Goal: Information Seeking & Learning: Learn about a topic

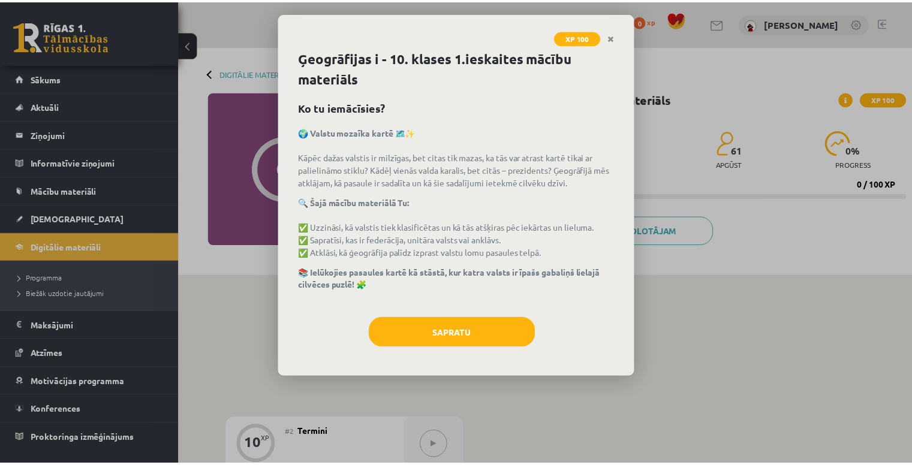
scroll to position [69, 0]
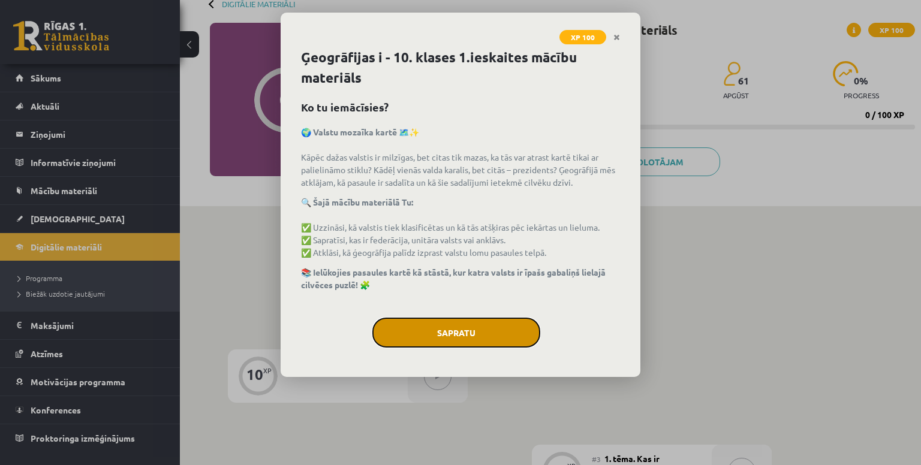
click at [516, 330] on button "Sapratu" at bounding box center [456, 333] width 168 height 30
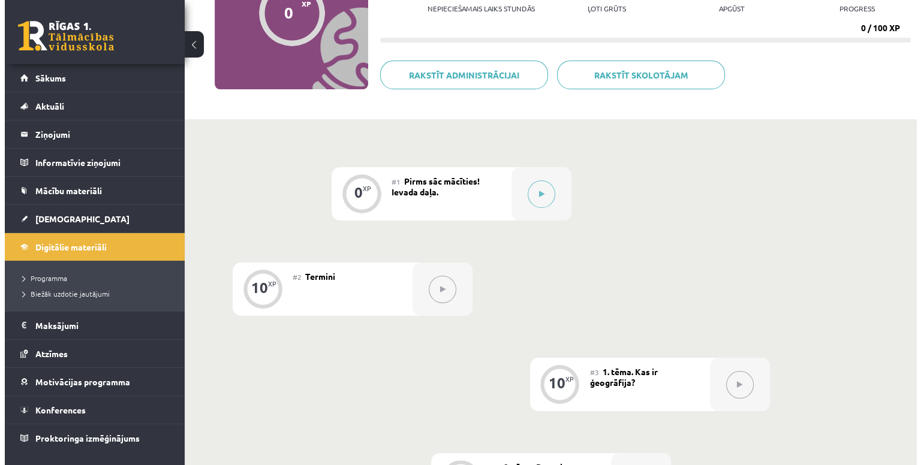
scroll to position [129, 0]
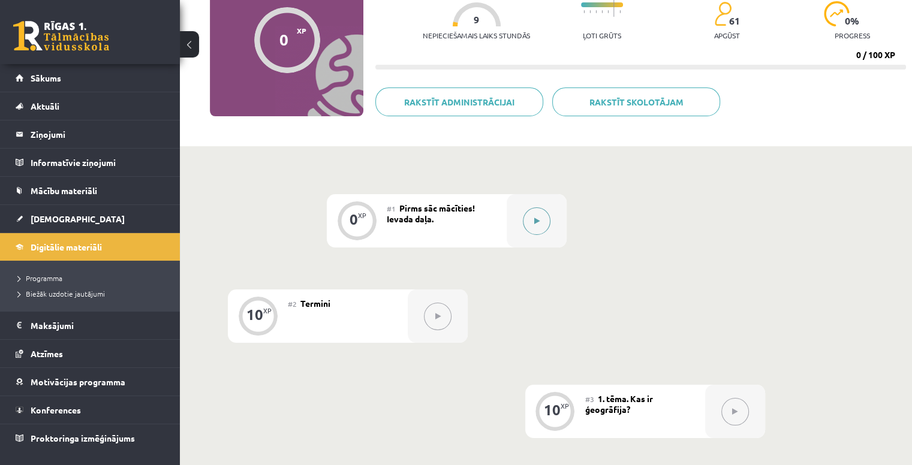
click at [545, 218] on button at bounding box center [537, 221] width 28 height 28
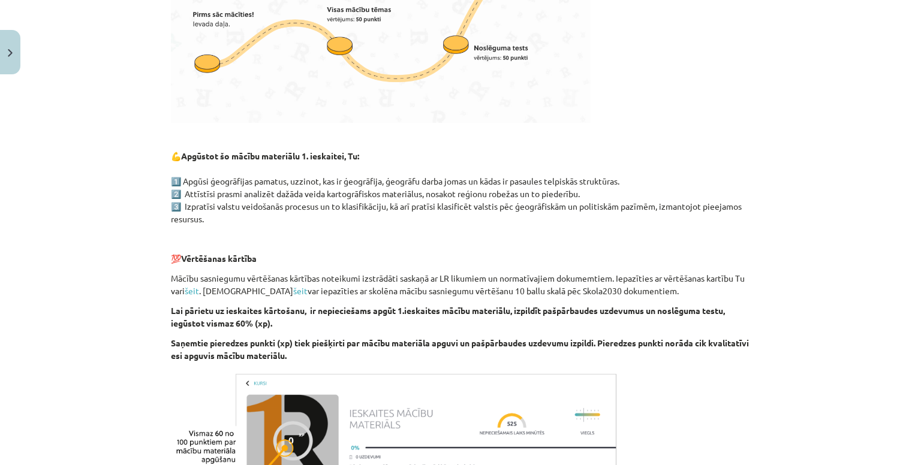
scroll to position [663, 0]
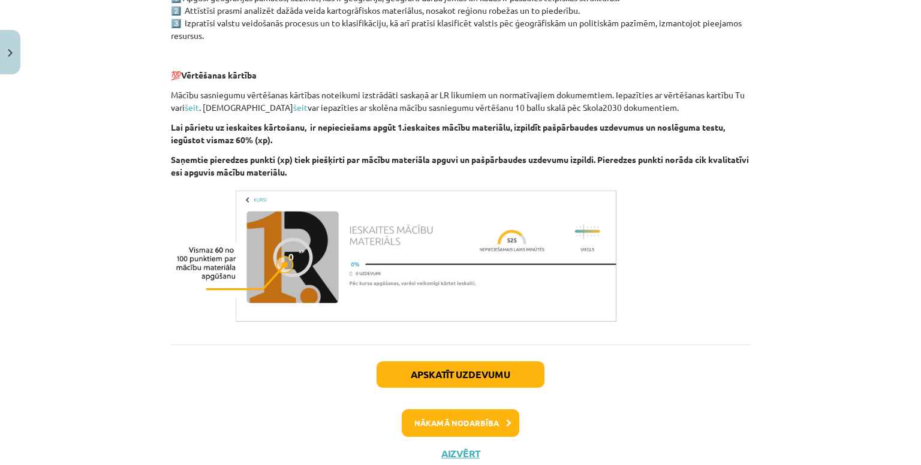
click at [516, 388] on div "Apskatīt uzdevumu Nākamā nodarbība Aizvērt" at bounding box center [460, 406] width 579 height 122
click at [514, 396] on div "Apskatīt uzdevumu Nākamā nodarbība Aizvērt" at bounding box center [460, 406] width 579 height 122
click at [504, 414] on button "Nākamā nodarbība" at bounding box center [461, 423] width 118 height 28
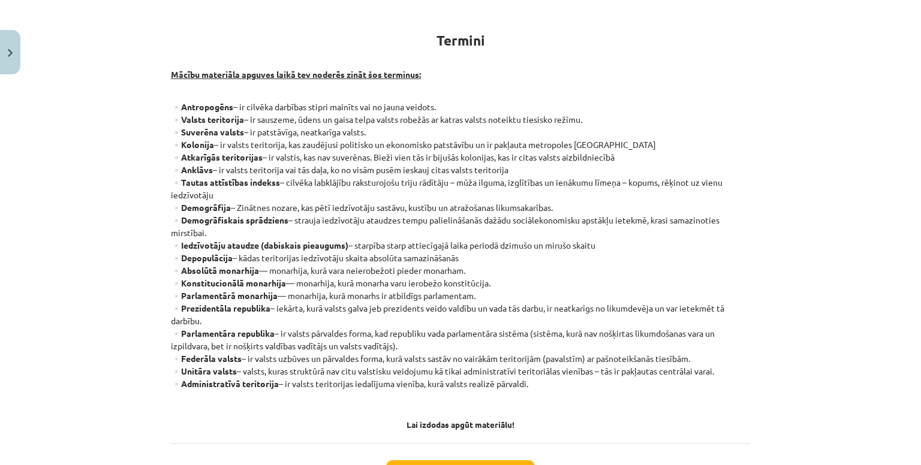
scroll to position [182, 0]
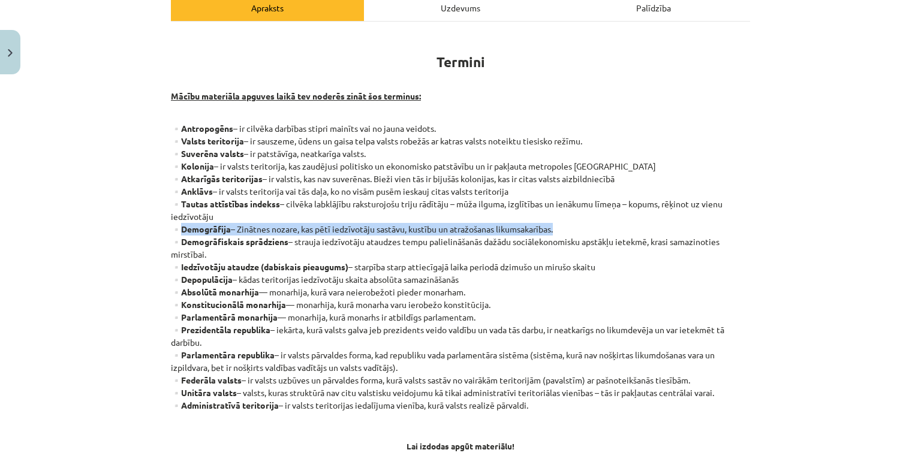
drag, startPoint x: 177, startPoint y: 231, endPoint x: 584, endPoint y: 226, distance: 406.5
click at [584, 226] on p "▫️Antropogēns – ir cilvēka darbības stipri mainīts vai no jauna veidots. ▫️Vals…" at bounding box center [460, 273] width 579 height 302
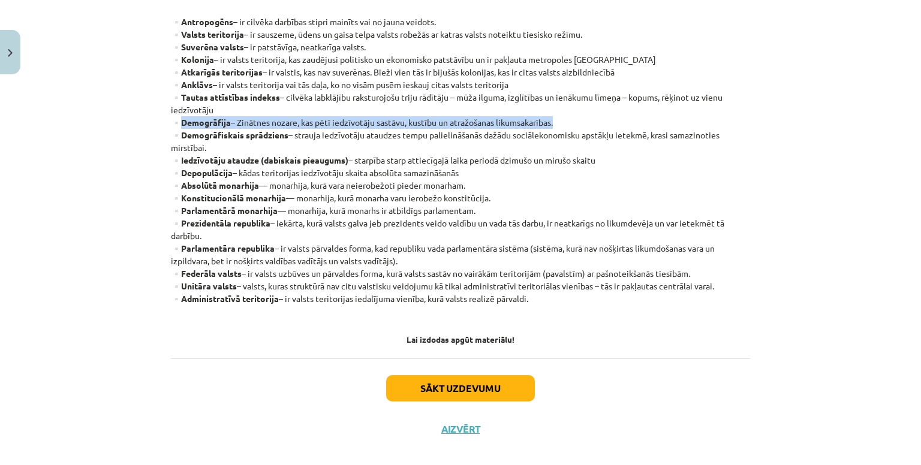
scroll to position [302, 0]
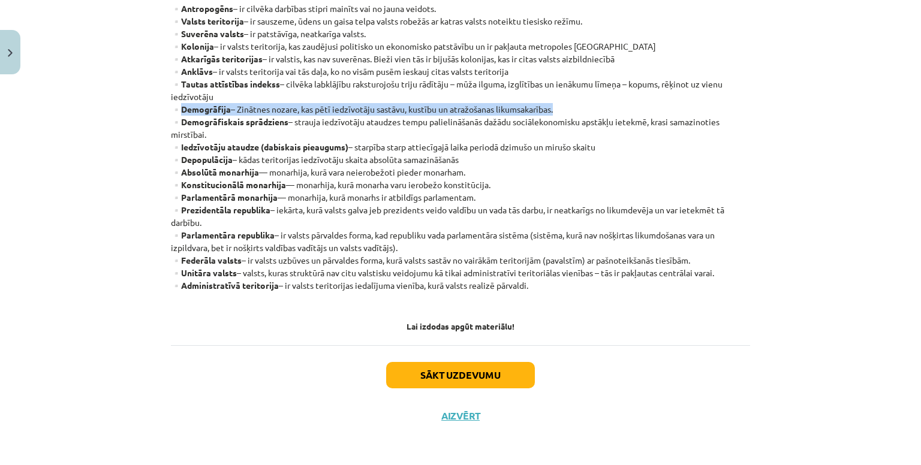
drag, startPoint x: 176, startPoint y: 144, endPoint x: 614, endPoint y: 149, distance: 437.7
click at [620, 149] on p "▫️Antropogēns – ir cilvēka darbības stipri mainīts vai no jauna veidots. ▫️Vals…" at bounding box center [460, 153] width 579 height 302
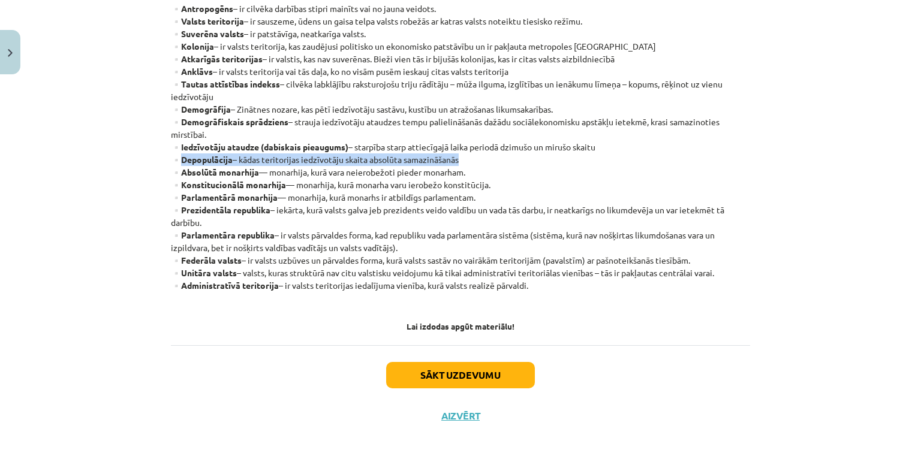
drag, startPoint x: 180, startPoint y: 160, endPoint x: 492, endPoint y: 164, distance: 311.8
click at [492, 164] on p "▫️Antropogēns – ir cilvēka darbības stipri mainīts vai no jauna veidots. ▫️Vals…" at bounding box center [460, 153] width 579 height 302
drag, startPoint x: 177, startPoint y: 193, endPoint x: 546, endPoint y: 200, distance: 368.7
click at [546, 200] on p "▫️Antropogēns – ir cilvēka darbības stipri mainīts vai no jauna veidots. ▫️Vals…" at bounding box center [460, 153] width 579 height 302
drag, startPoint x: 179, startPoint y: 207, endPoint x: 231, endPoint y: 226, distance: 55.6
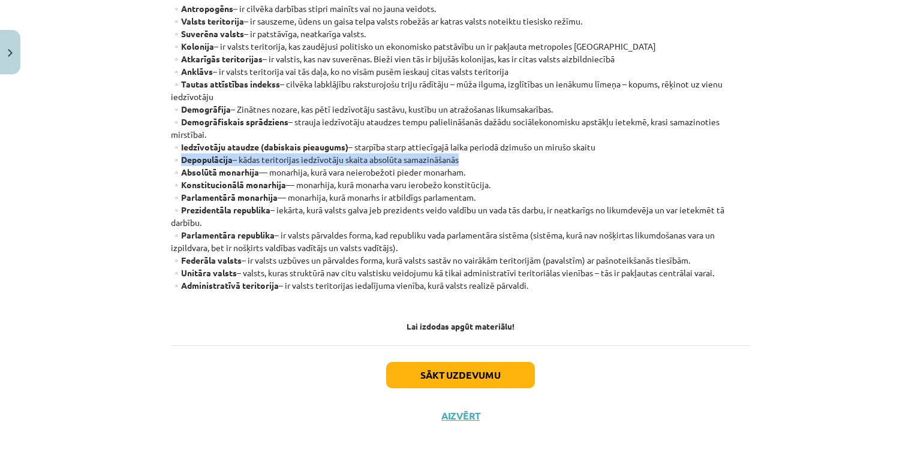
click at [231, 226] on p "▫️Antropogēns – ir cilvēka darbības stipri mainīts vai no jauna veidots. ▫️Vals…" at bounding box center [460, 153] width 579 height 302
click at [176, 231] on strong "▫️Parlamentāra republika" at bounding box center [223, 235] width 104 height 11
drag, startPoint x: 180, startPoint y: 234, endPoint x: 428, endPoint y: 243, distance: 247.8
click at [428, 243] on p "▫️Antropogēns – ir cilvēka darbības stipri mainīts vai no jauna veidots. ▫️Vals…" at bounding box center [460, 153] width 579 height 302
click at [823, 197] on div "Mācību tēma: Ģeogrāfijas i - 10. klases 1.ieskaites mācību materiāls #2 Termini…" at bounding box center [460, 232] width 921 height 465
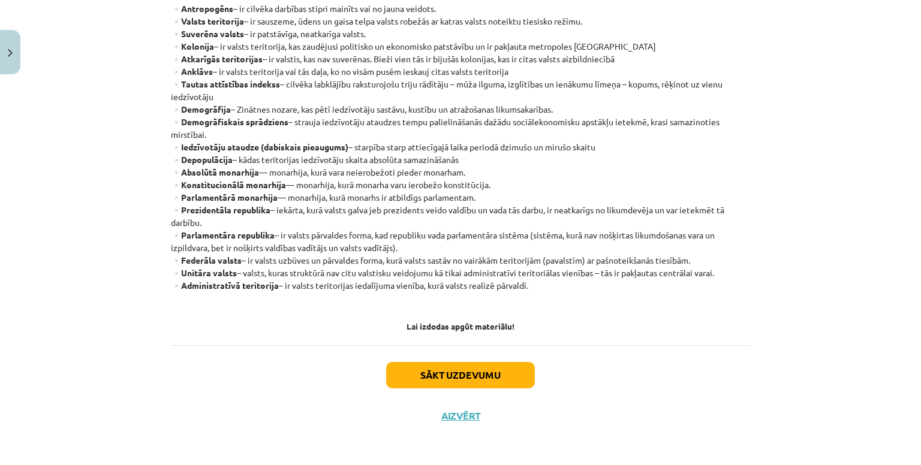
drag, startPoint x: 176, startPoint y: 257, endPoint x: 739, endPoint y: 258, distance: 562.9
click at [739, 258] on p "▫️Antropogēns – ir cilvēka darbības stipri mainīts vai no jauna veidots. ▫️Vals…" at bounding box center [460, 153] width 579 height 302
drag, startPoint x: 175, startPoint y: 272, endPoint x: 803, endPoint y: 275, distance: 628.3
click at [803, 275] on div "Mācību tēma: Ģeogrāfijas i - 10. klases 1.ieskaites mācību materiāls #2 Termini…" at bounding box center [460, 232] width 921 height 465
click at [732, 297] on p "▫️Antropogēns – ir cilvēka darbības stipri mainīts vai no jauna veidots. ▫️Vals…" at bounding box center [460, 153] width 579 height 302
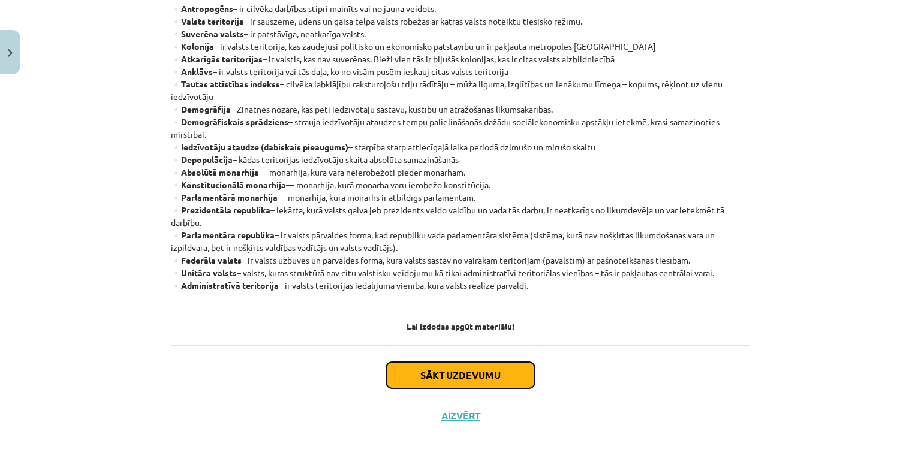
click at [517, 372] on button "Sākt uzdevumu" at bounding box center [460, 375] width 149 height 26
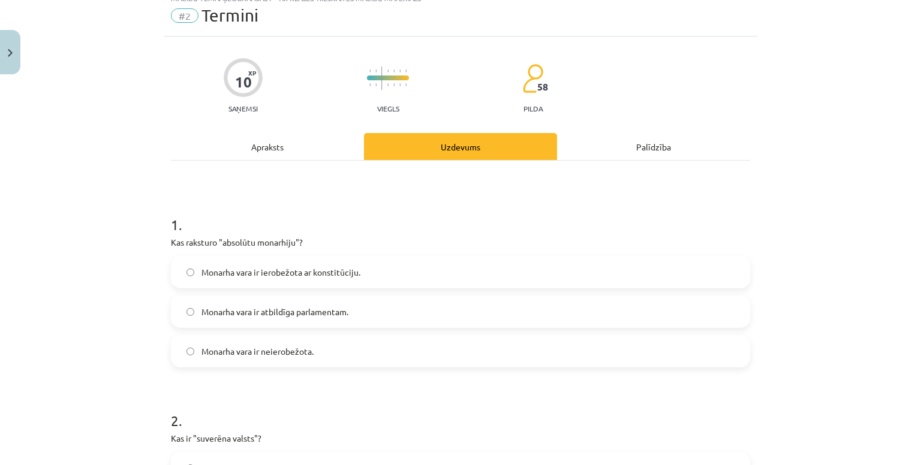
scroll to position [30, 0]
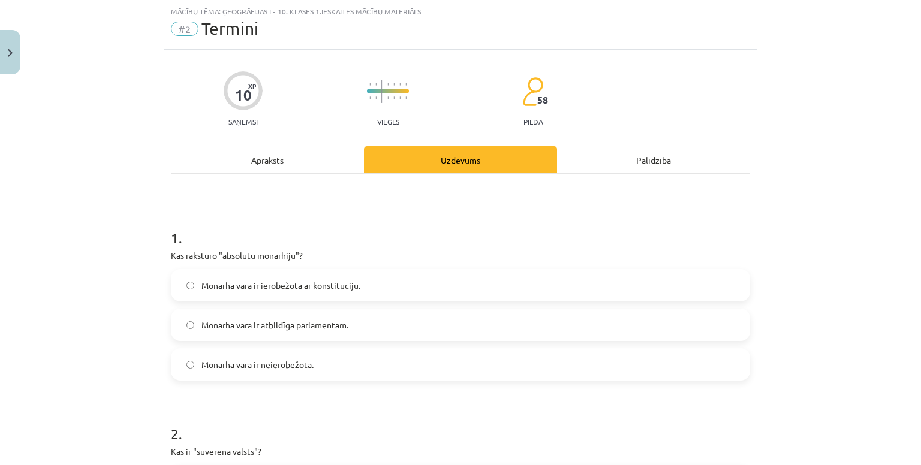
click at [337, 363] on label "Monarha vara ir neierobežota." at bounding box center [460, 365] width 577 height 30
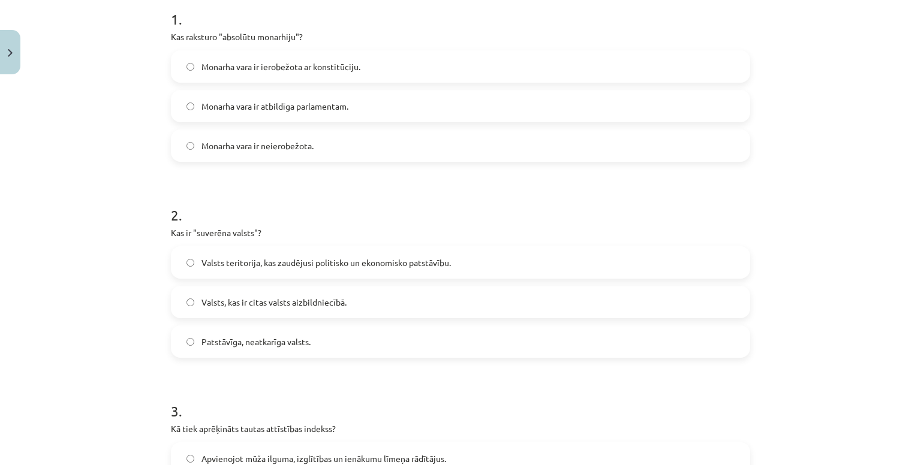
scroll to position [270, 0]
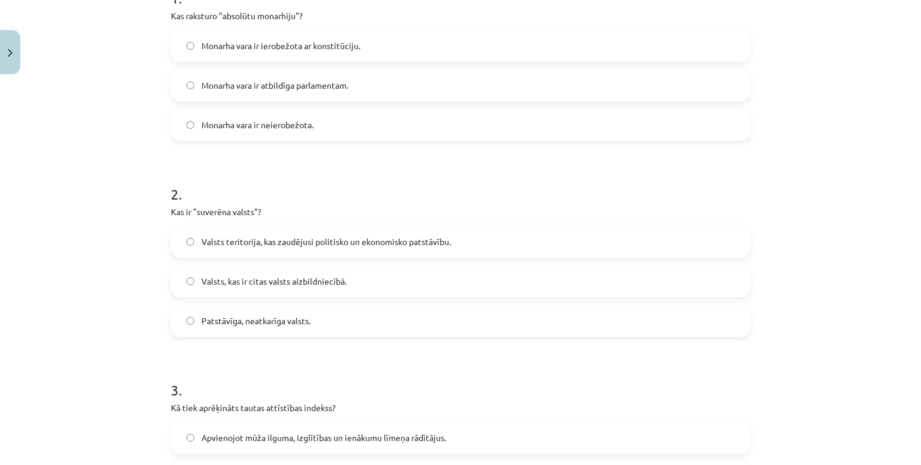
click at [385, 323] on label "Patstāvīga, neatkarīga valsts." at bounding box center [460, 321] width 577 height 30
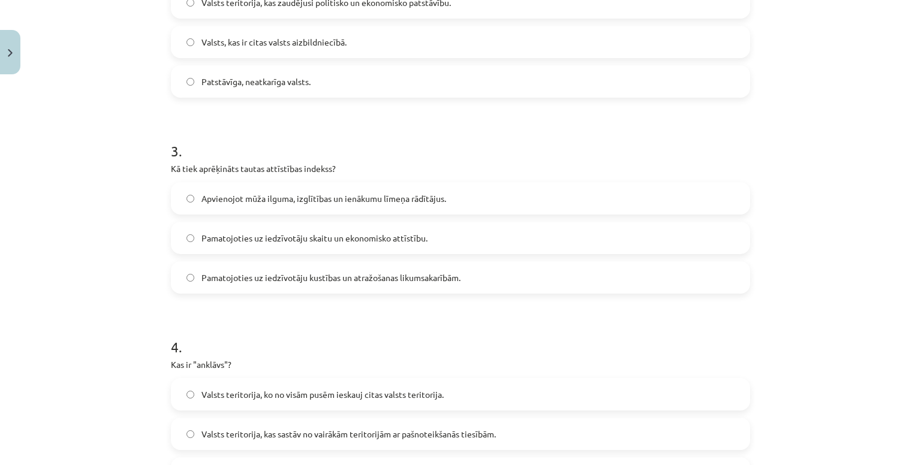
scroll to position [510, 0]
click at [502, 195] on label "Apvienojot mūža ilguma, izglītības un ienākumu līmeņa rādītājus." at bounding box center [460, 198] width 577 height 30
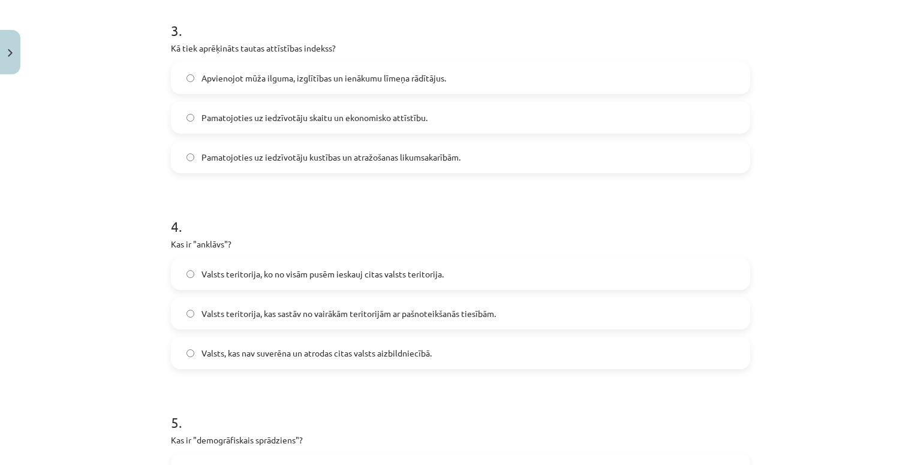
scroll to position [749, 0]
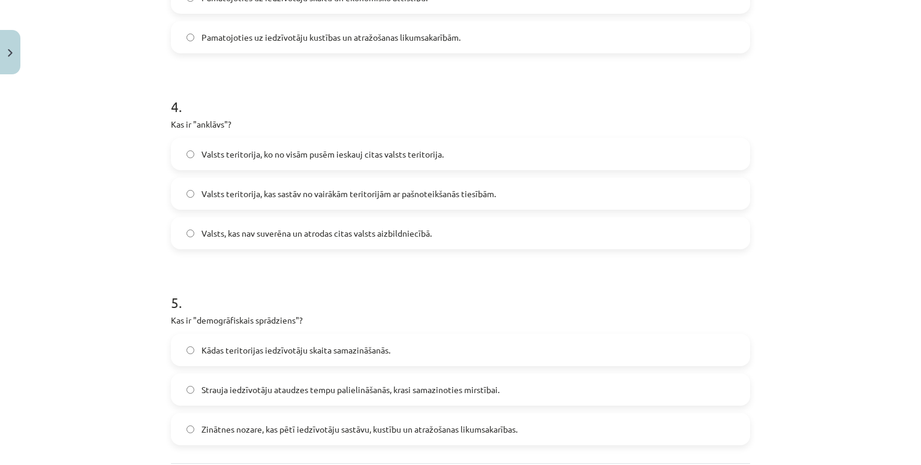
click at [477, 145] on label "Valsts teritorija, ko no visām pusēm ieskauj citas valsts teritorija." at bounding box center [460, 154] width 577 height 30
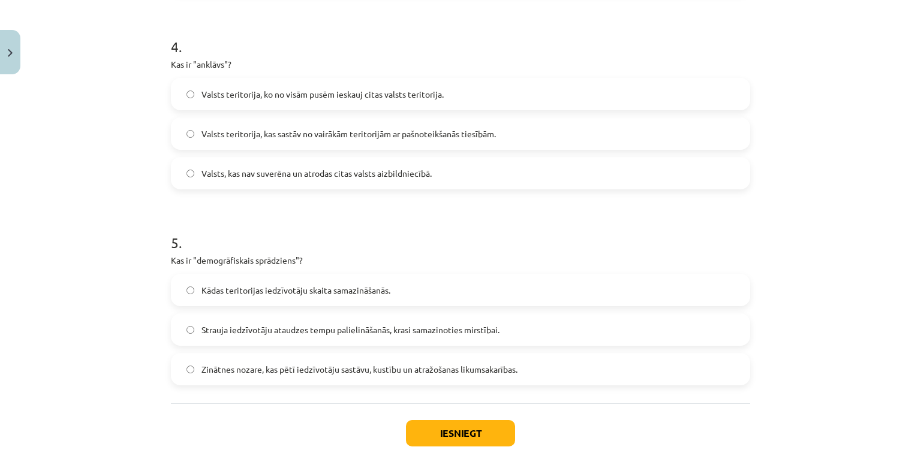
scroll to position [868, 0]
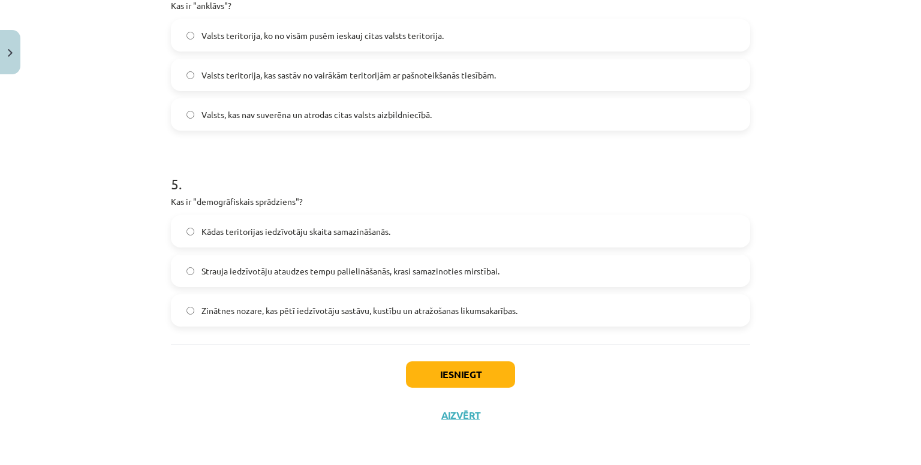
click at [335, 278] on label "Strauja iedzīvotāju ataudzes tempu palielināšanās, krasi samazinoties mirstībai." at bounding box center [460, 271] width 577 height 30
click at [490, 372] on button "Iesniegt" at bounding box center [460, 374] width 109 height 26
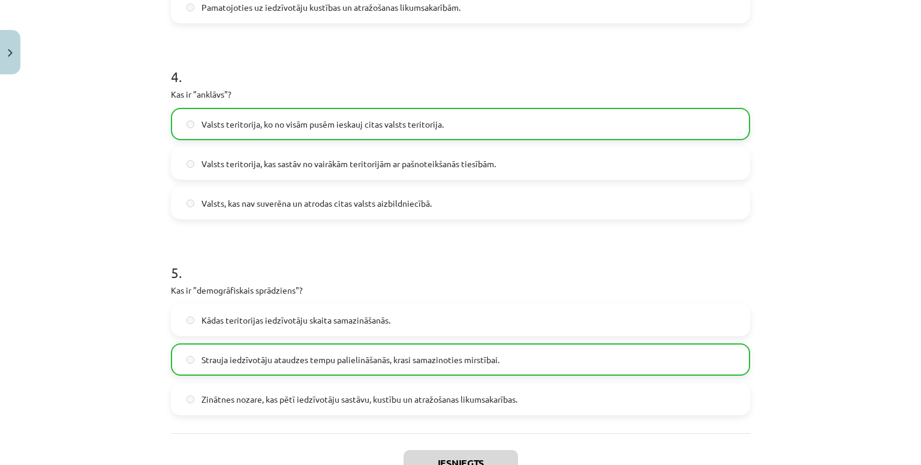
scroll to position [906, 0]
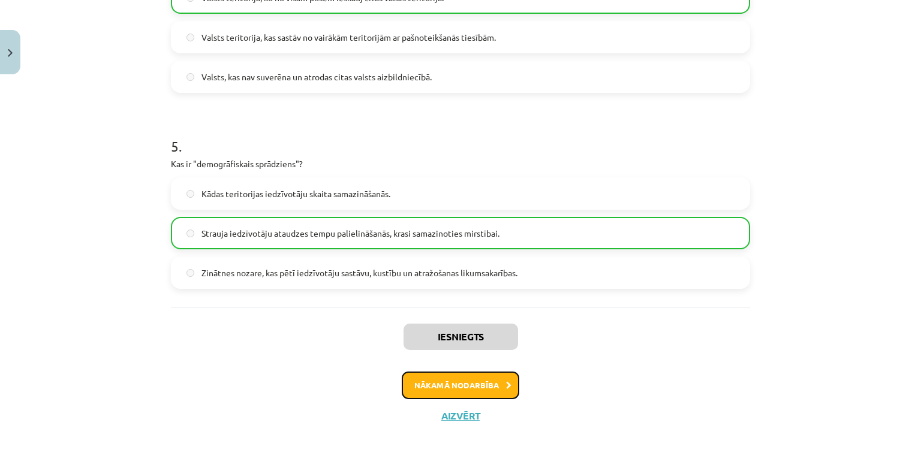
click at [492, 377] on button "Nākamā nodarbība" at bounding box center [461, 386] width 118 height 28
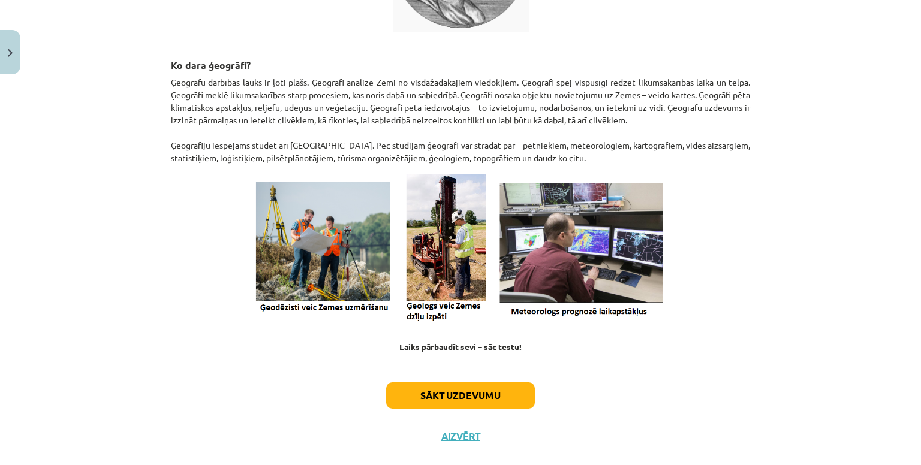
scroll to position [469, 0]
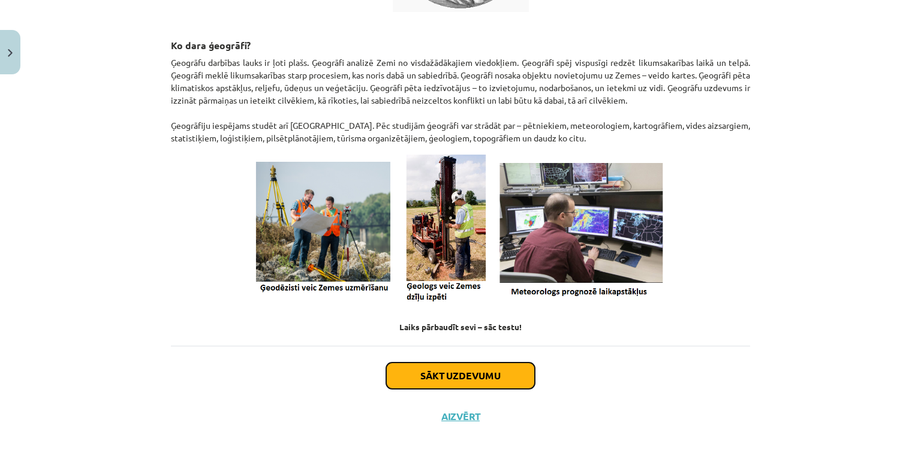
click at [484, 378] on button "Sākt uzdevumu" at bounding box center [460, 376] width 149 height 26
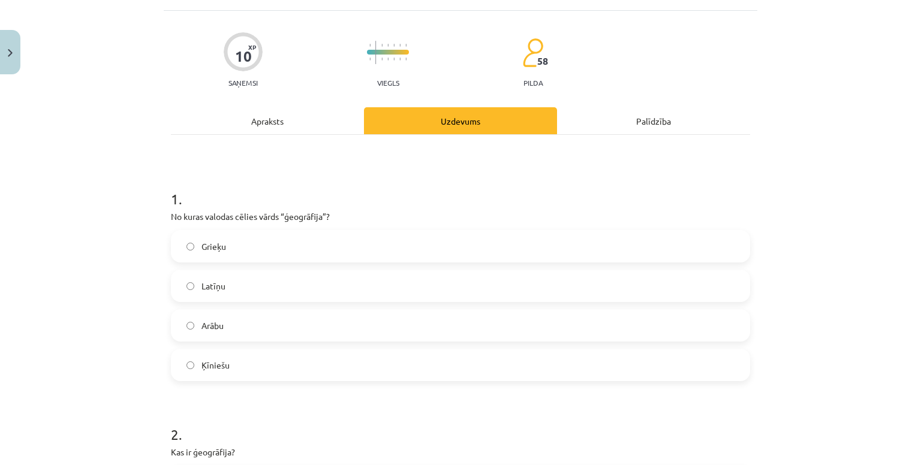
scroll to position [90, 0]
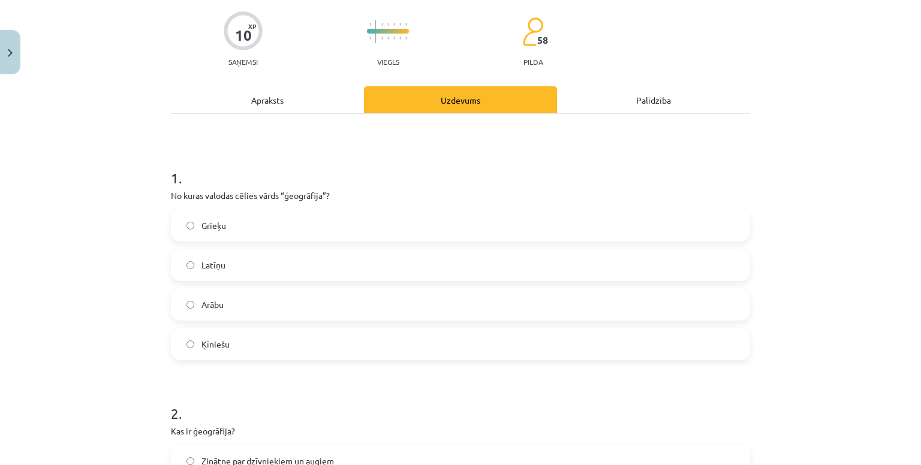
click at [371, 215] on label "Grieķu" at bounding box center [460, 225] width 577 height 30
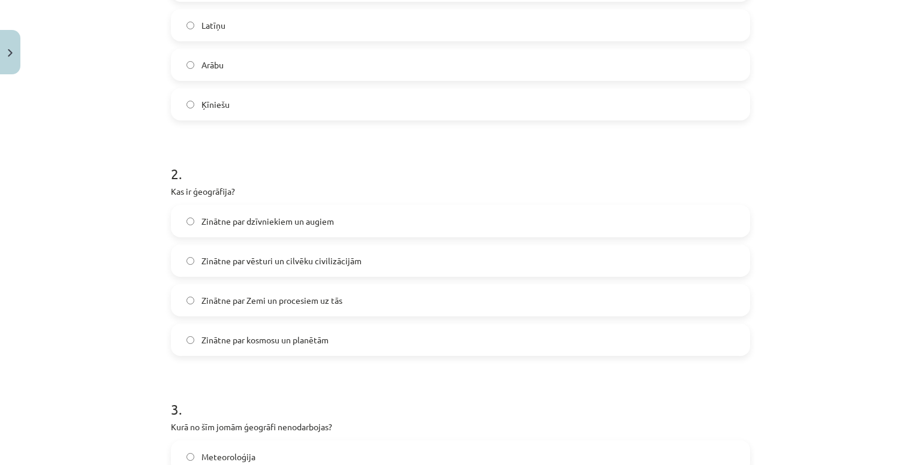
scroll to position [390, 0]
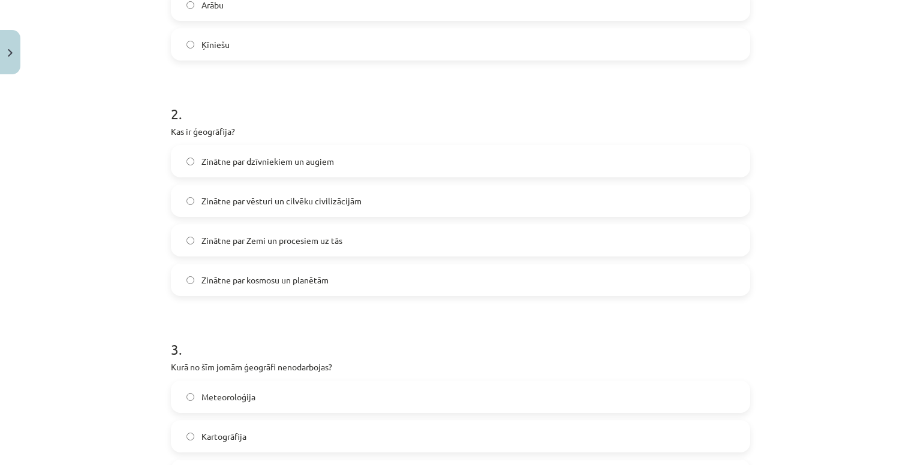
click at [341, 239] on label "Zinātne par Zemi un procesiem uz tās" at bounding box center [460, 240] width 577 height 30
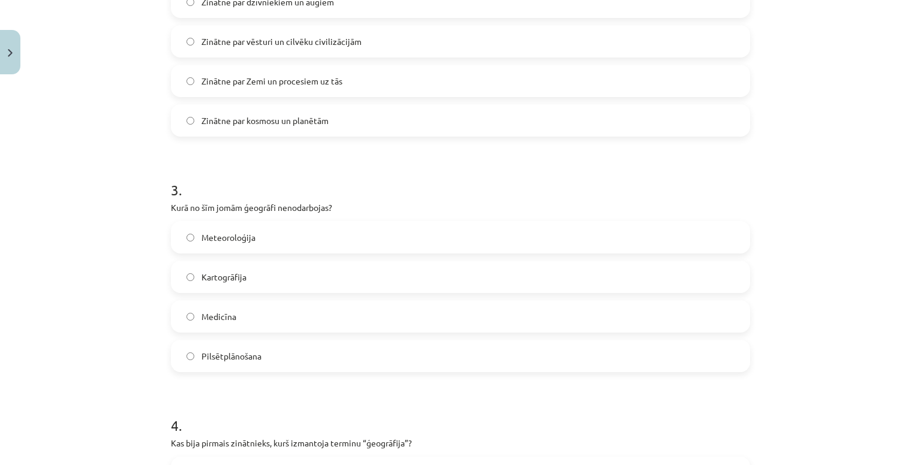
scroll to position [570, 0]
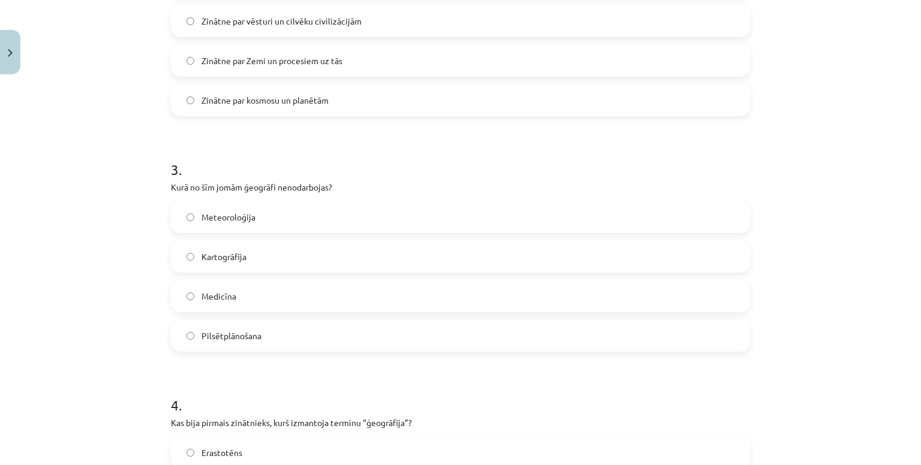
click at [317, 300] on label "Medicīna" at bounding box center [460, 296] width 577 height 30
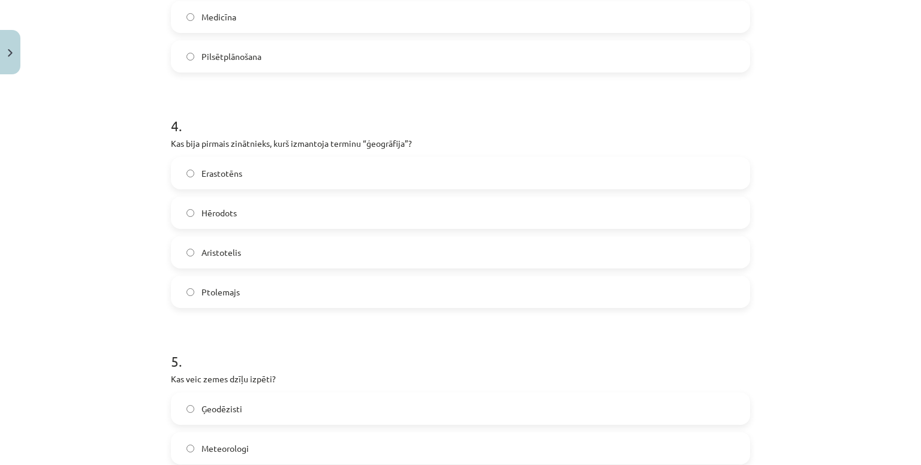
scroll to position [869, 0]
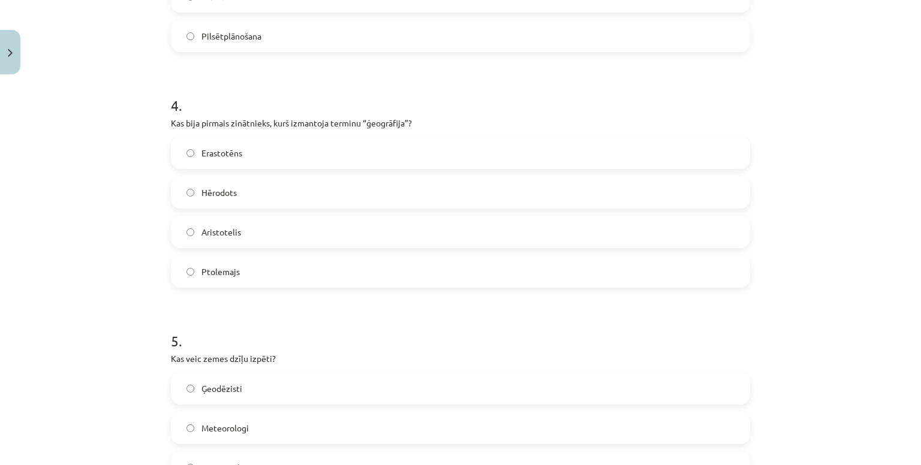
click at [374, 149] on label "Erastotēns" at bounding box center [460, 153] width 577 height 30
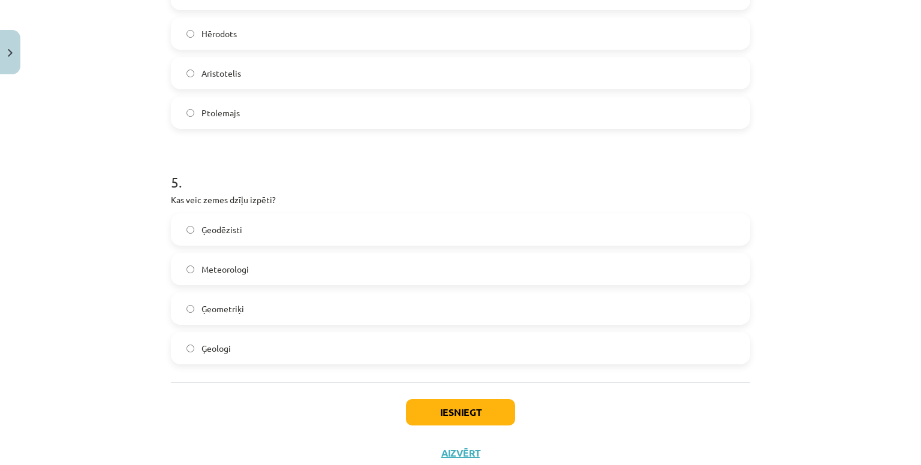
scroll to position [1049, 0]
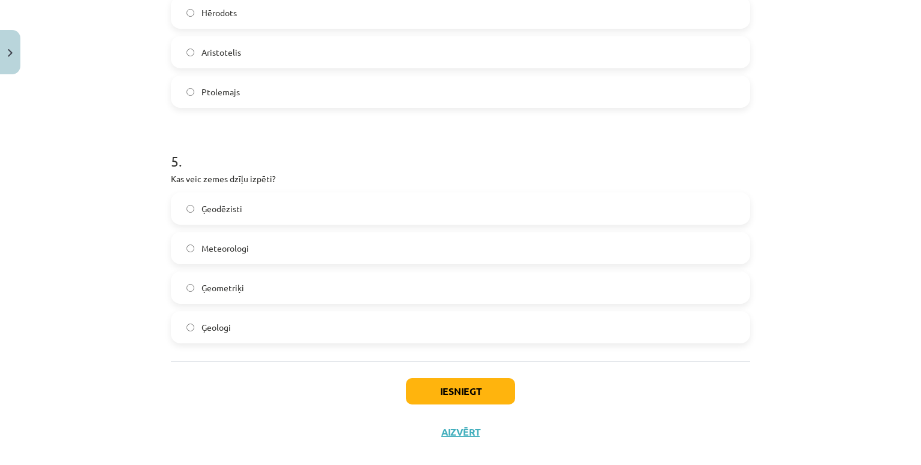
click at [255, 207] on label "Ģeodēzisti" at bounding box center [460, 209] width 577 height 30
drag, startPoint x: 171, startPoint y: 176, endPoint x: 267, endPoint y: 174, distance: 96.5
click at [267, 174] on p "Kas veic zemes dzīļu izpēti?" at bounding box center [460, 179] width 579 height 13
drag, startPoint x: 179, startPoint y: 180, endPoint x: 265, endPoint y: 172, distance: 86.1
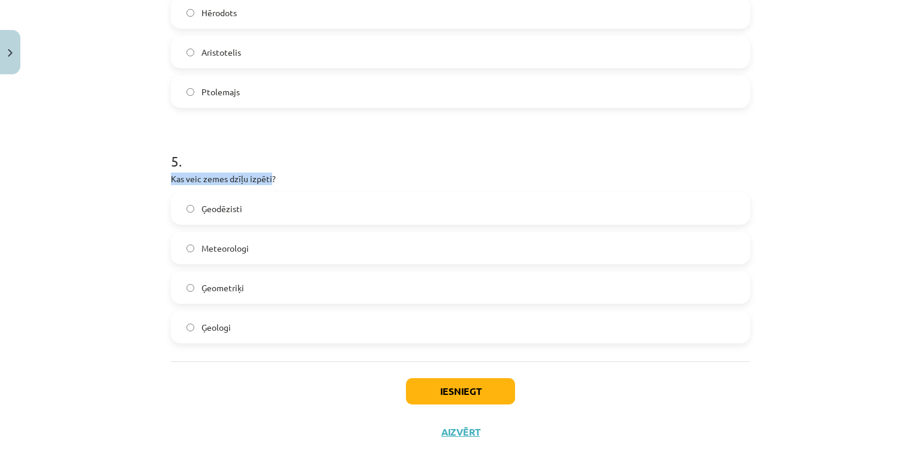
click at [210, 324] on span "Ģeologi" at bounding box center [215, 327] width 29 height 13
click at [445, 397] on button "Iesniegt" at bounding box center [460, 391] width 109 height 26
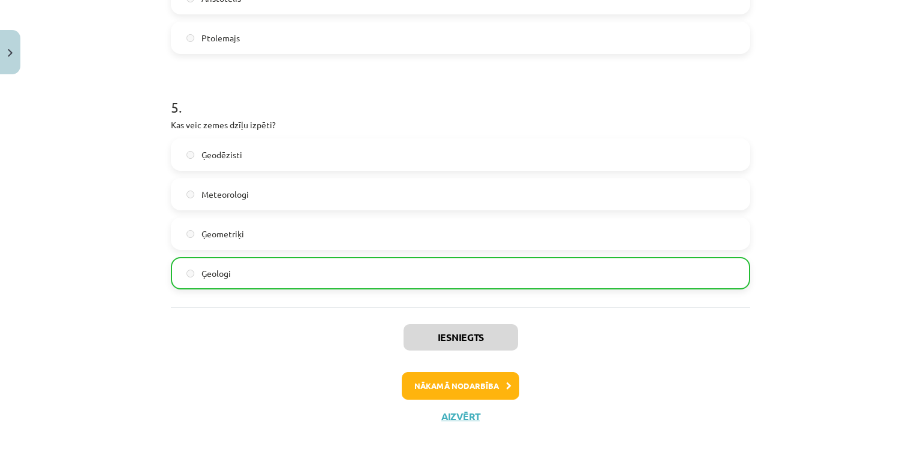
scroll to position [1104, 0]
click at [496, 381] on button "Nākamā nodarbība" at bounding box center [461, 386] width 118 height 28
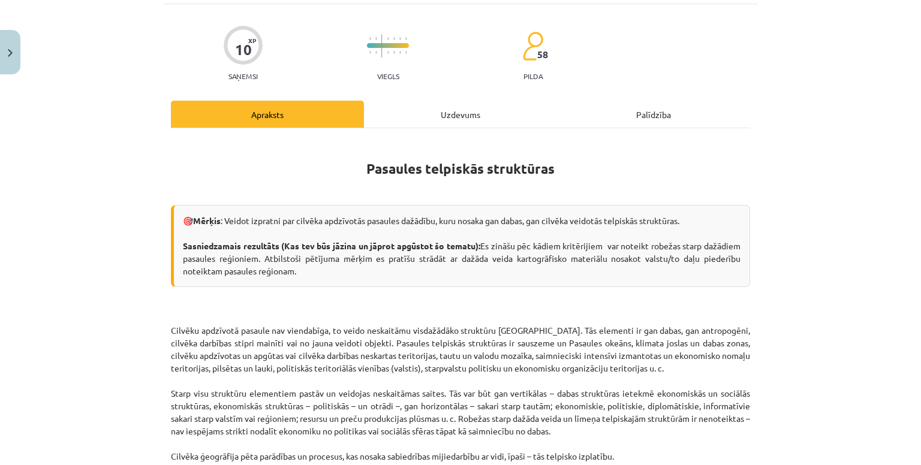
scroll to position [0, 0]
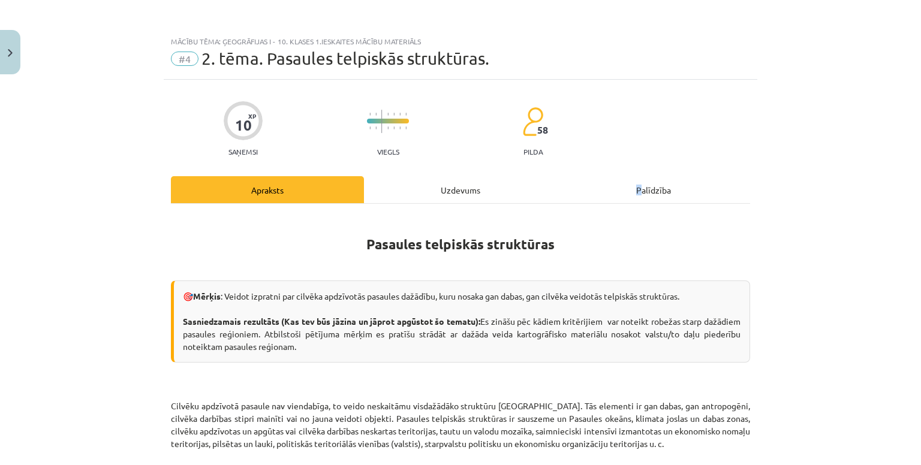
drag, startPoint x: 624, startPoint y: 187, endPoint x: 635, endPoint y: 201, distance: 17.9
click at [635, 201] on div "Palīdzība" at bounding box center [653, 189] width 193 height 27
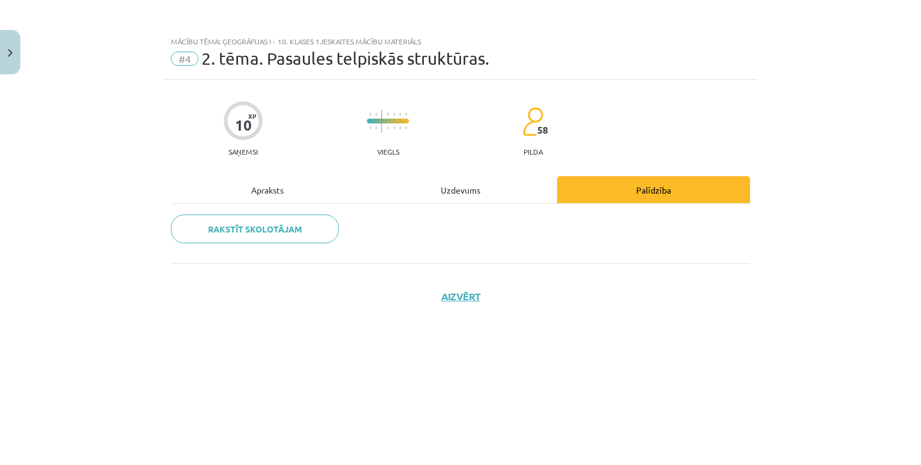
click at [252, 183] on div "Apraksts" at bounding box center [267, 189] width 193 height 27
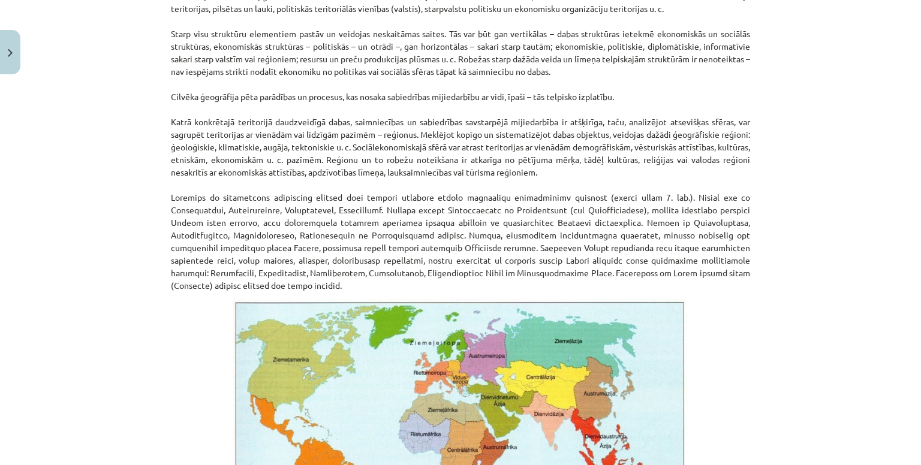
scroll to position [195, 0]
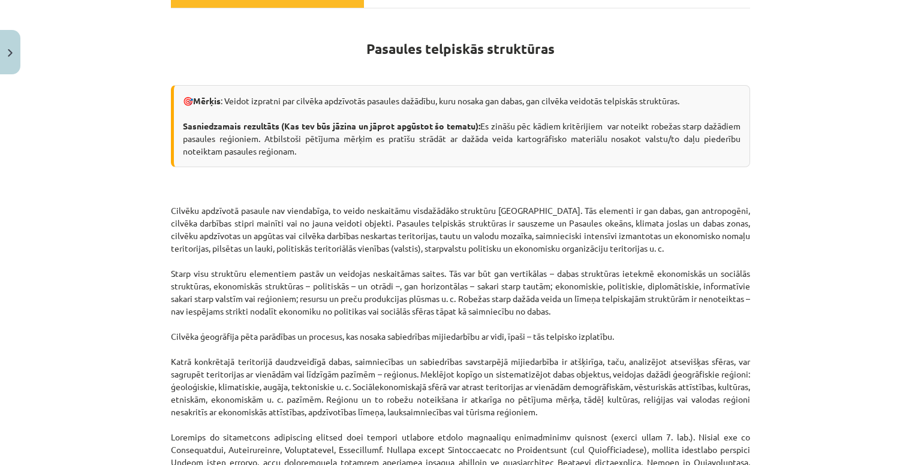
drag, startPoint x: 768, startPoint y: 107, endPoint x: 796, endPoint y: 78, distance: 40.3
click at [796, 78] on div "Mācību tēma: Ģeogrāfijas i - 10. klases 1.ieskaites mācību materiāls #4 2. tēma…" at bounding box center [460, 232] width 921 height 465
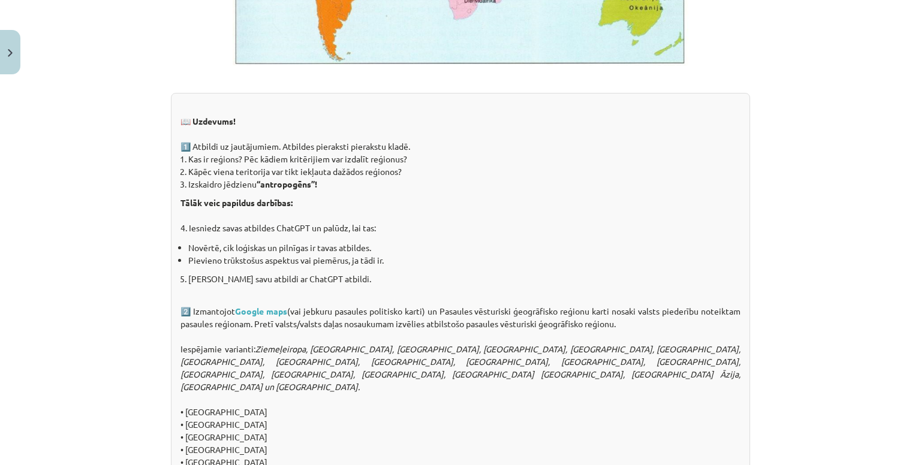
scroll to position [959, 0]
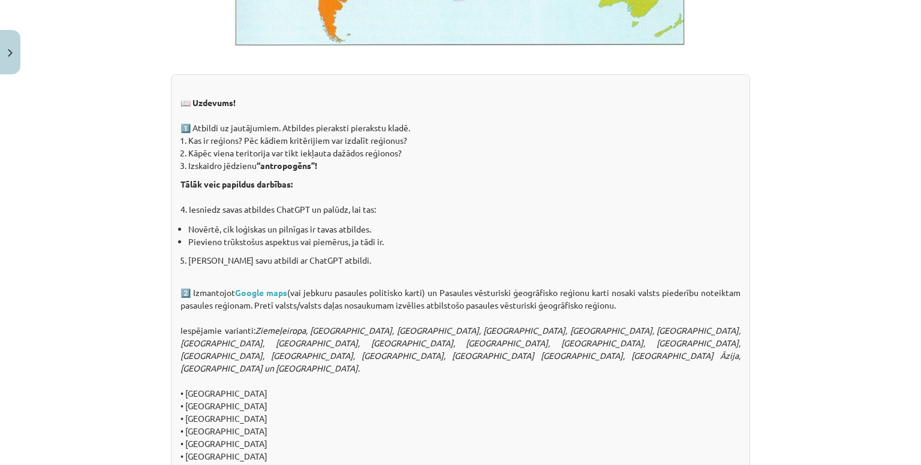
drag, startPoint x: 563, startPoint y: 153, endPoint x: 448, endPoint y: 117, distance: 120.0
click at [422, 123] on div "📖 Uzdevums! 1️⃣ Atbildi uz jautājumiem. Atbildes pieraksti pierakstu kladē. Kas…" at bounding box center [460, 348] width 579 height 549
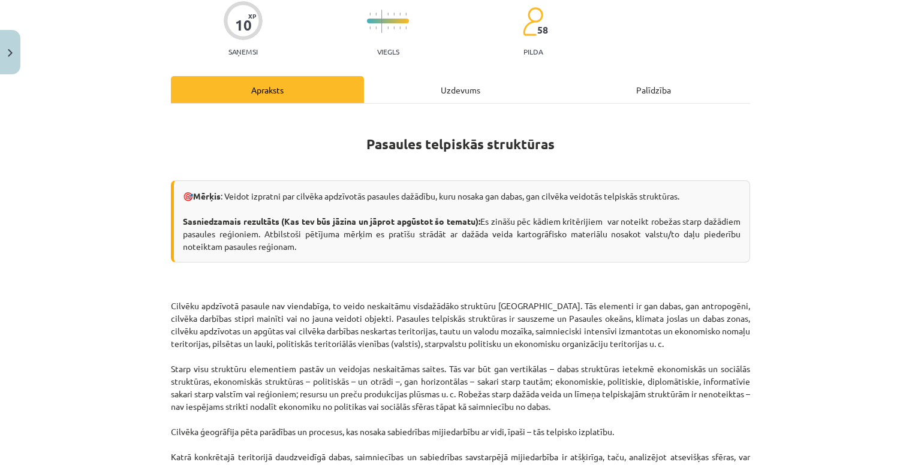
scroll to position [120, 0]
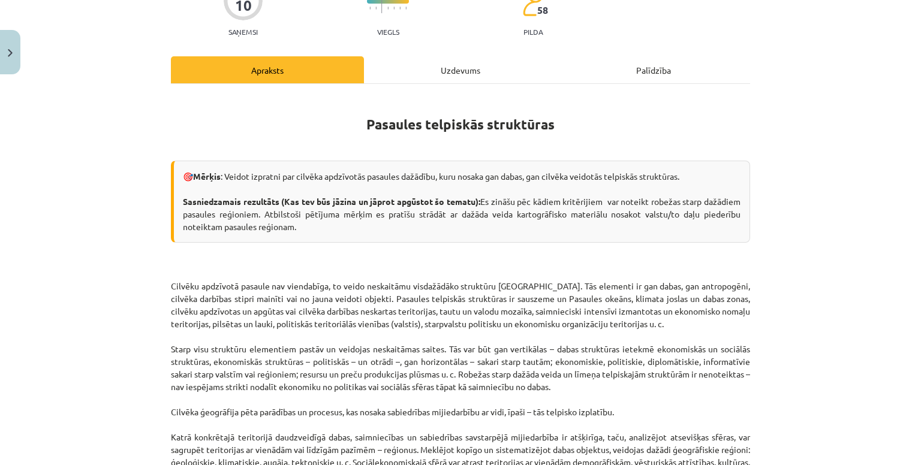
drag, startPoint x: 552, startPoint y: 111, endPoint x: 460, endPoint y: 132, distance: 93.6
click at [451, 132] on h1 "Pasaules telpiskās struktūras" at bounding box center [460, 122] width 579 height 54
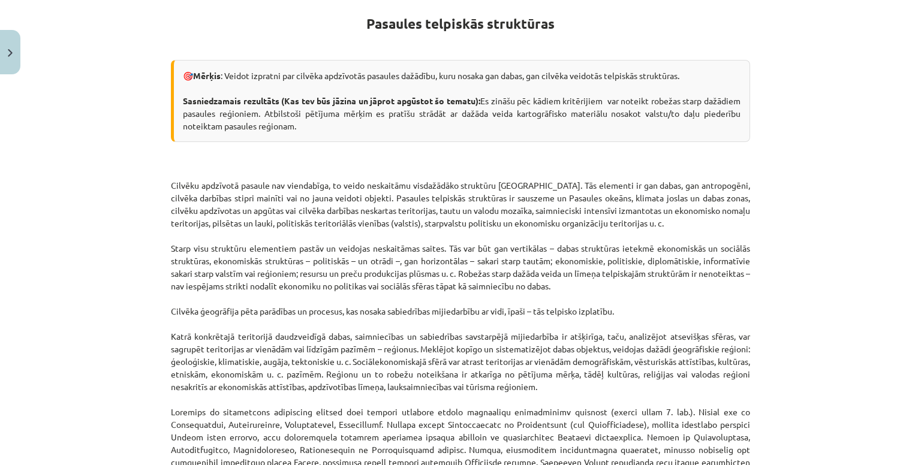
scroll to position [195, 0]
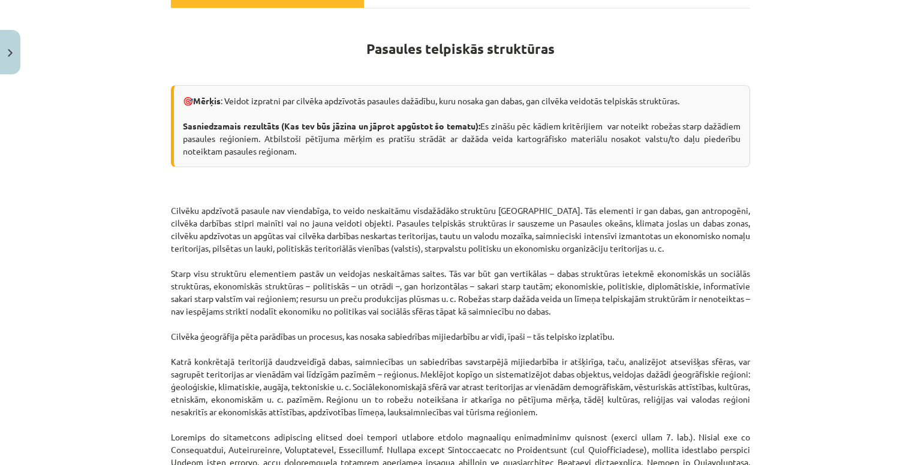
click at [753, 125] on div "Mācību tēma: Ģeogrāfijas i - 10. klases 1.ieskaites mācību materiāls #4 2. tēma…" at bounding box center [460, 232] width 921 height 465
